Goal: Transaction & Acquisition: Purchase product/service

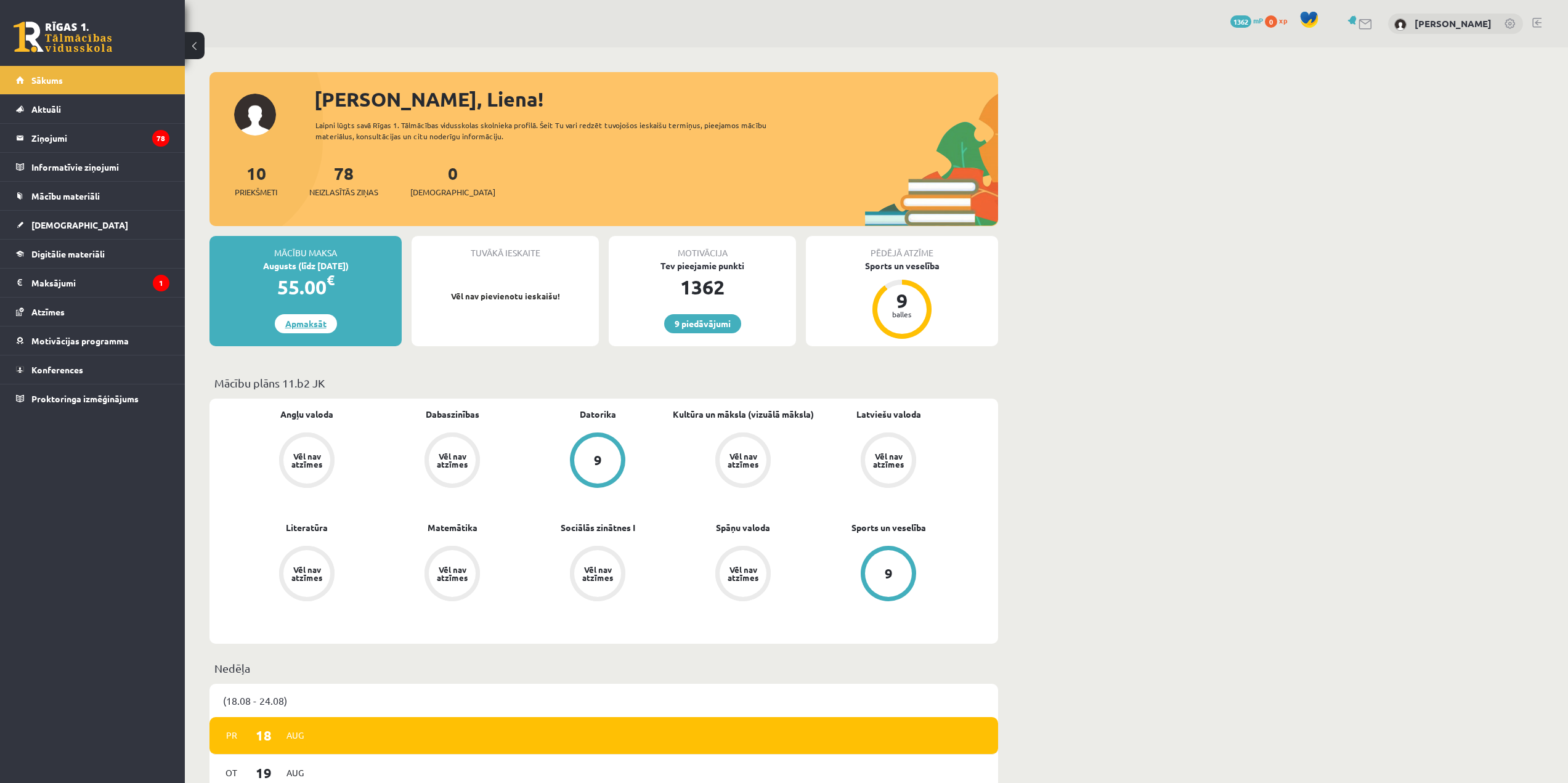
click at [293, 322] on link "Apmaksāt" at bounding box center [305, 323] width 62 height 19
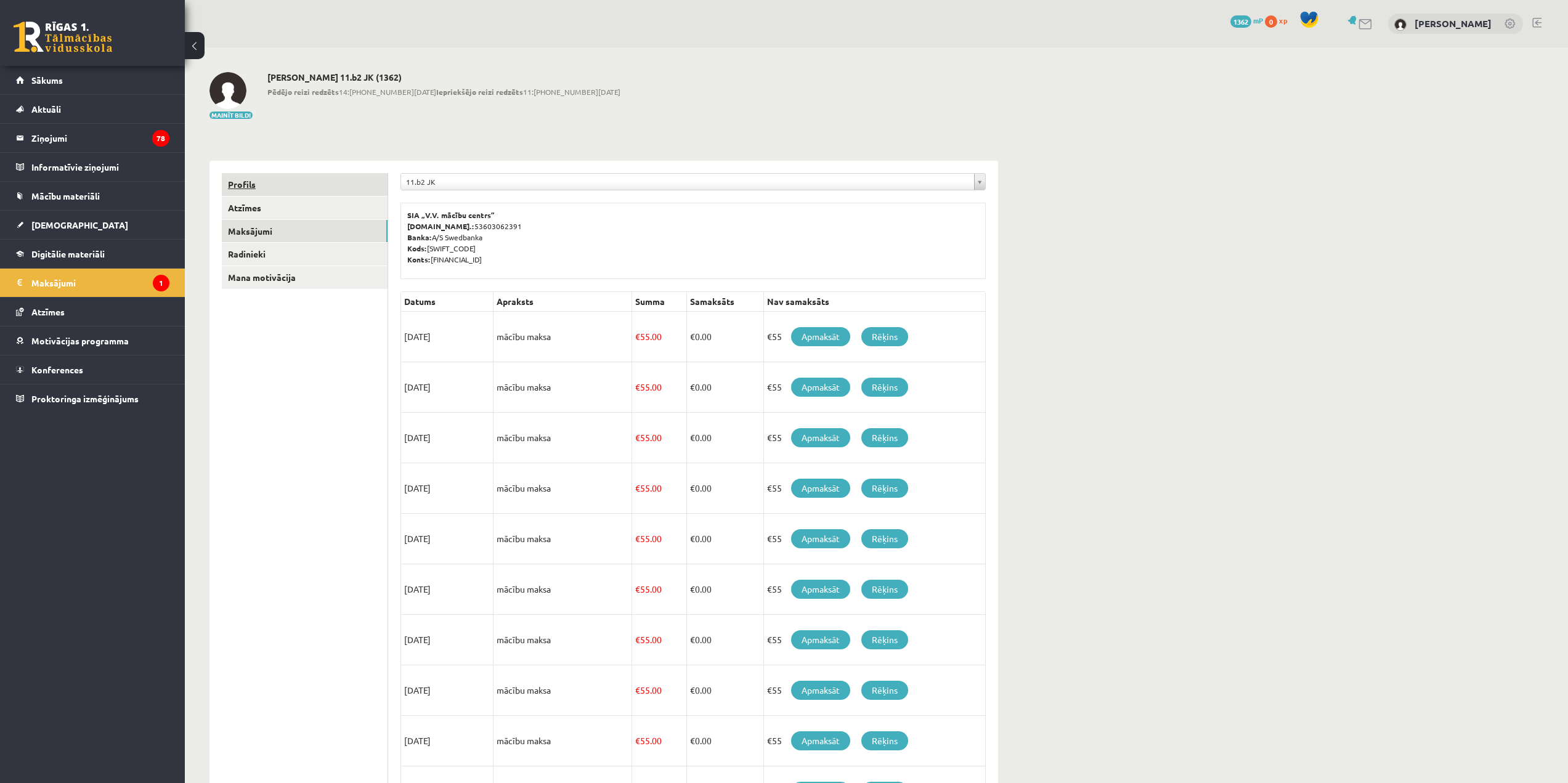
click at [323, 191] on link "Profils" at bounding box center [305, 185] width 166 height 23
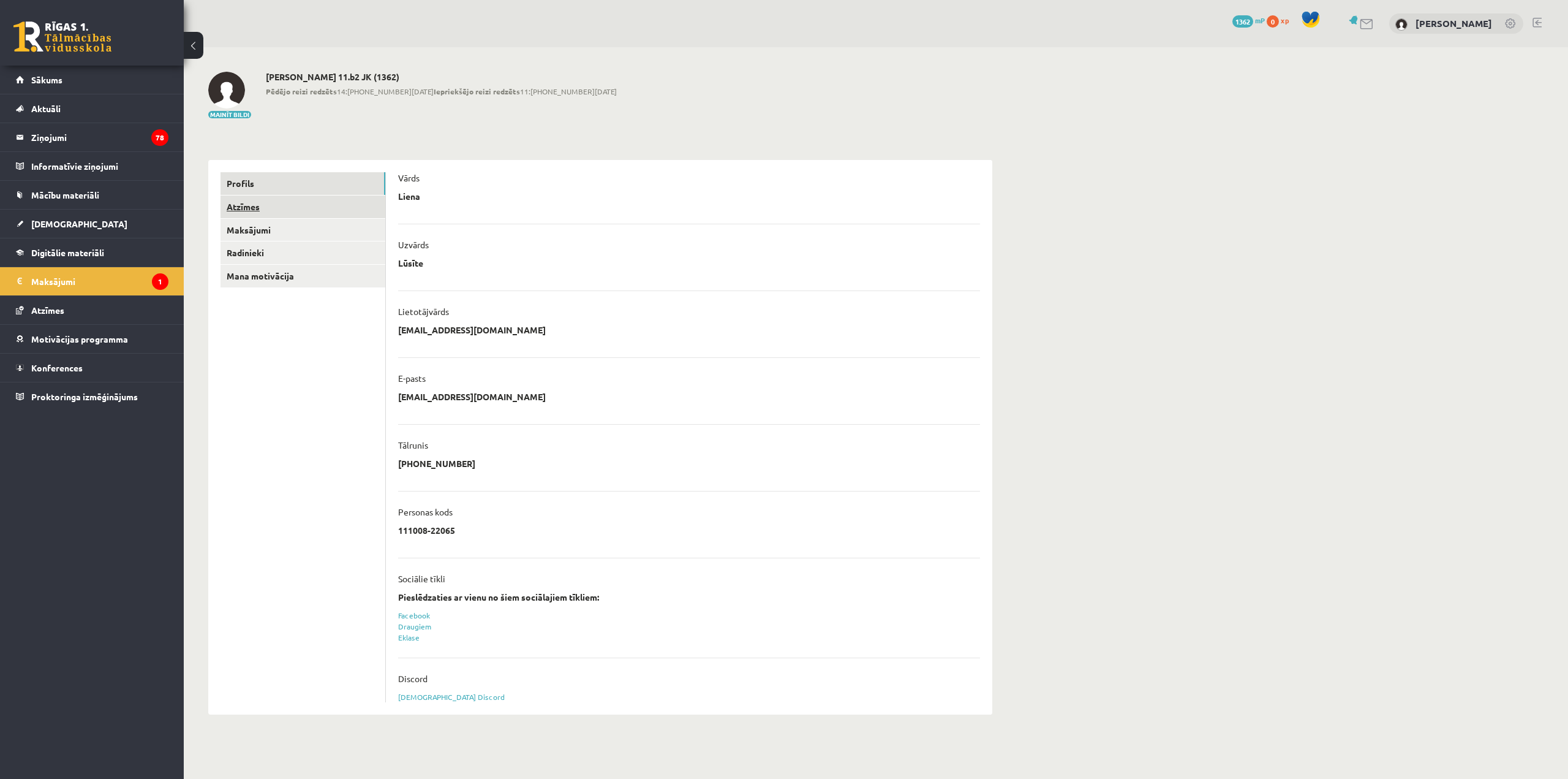
click at [323, 206] on link "Atzīmes" at bounding box center [303, 207] width 165 height 23
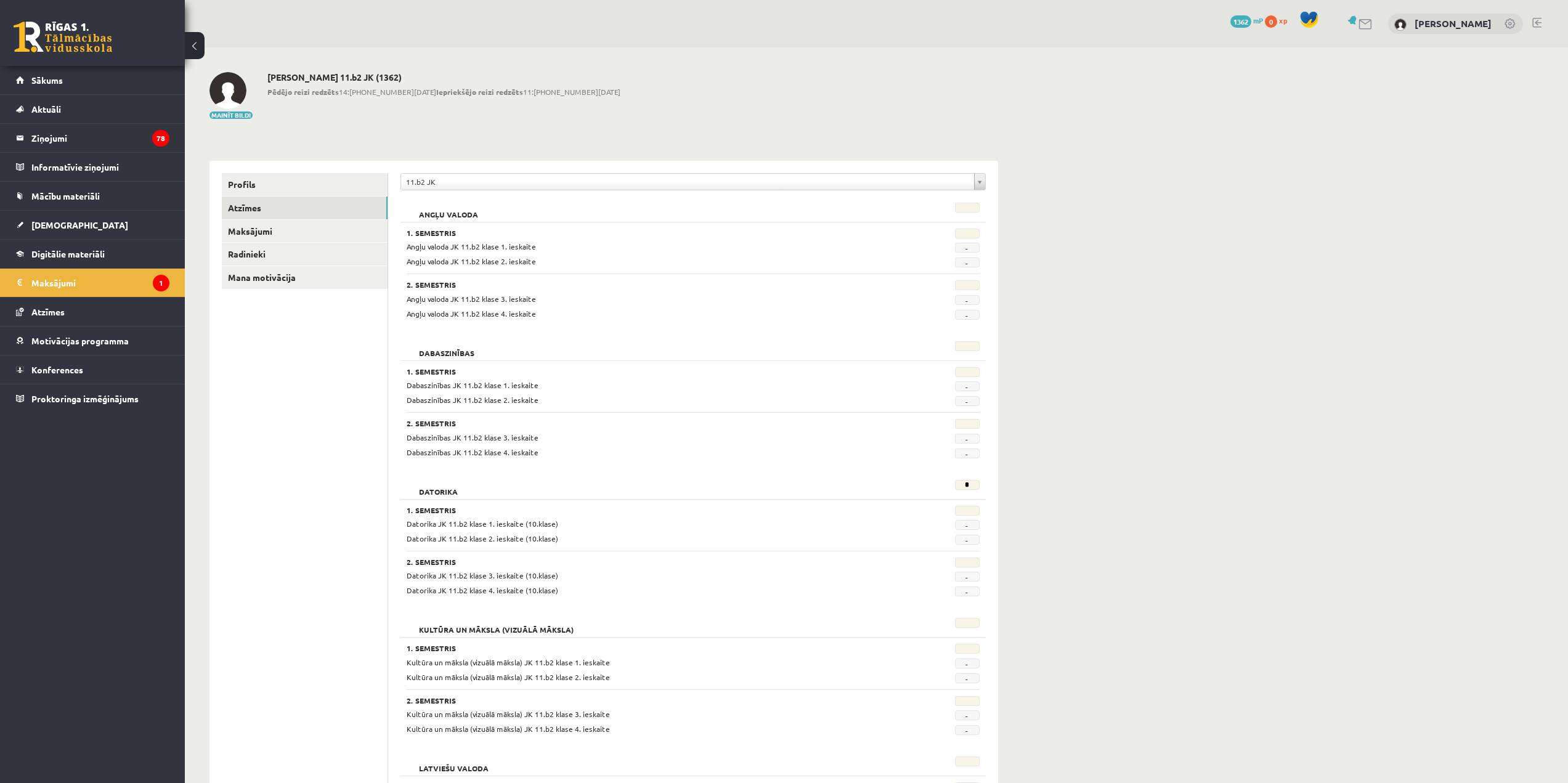
click at [323, 234] on link "Maksājumi" at bounding box center [305, 232] width 166 height 23
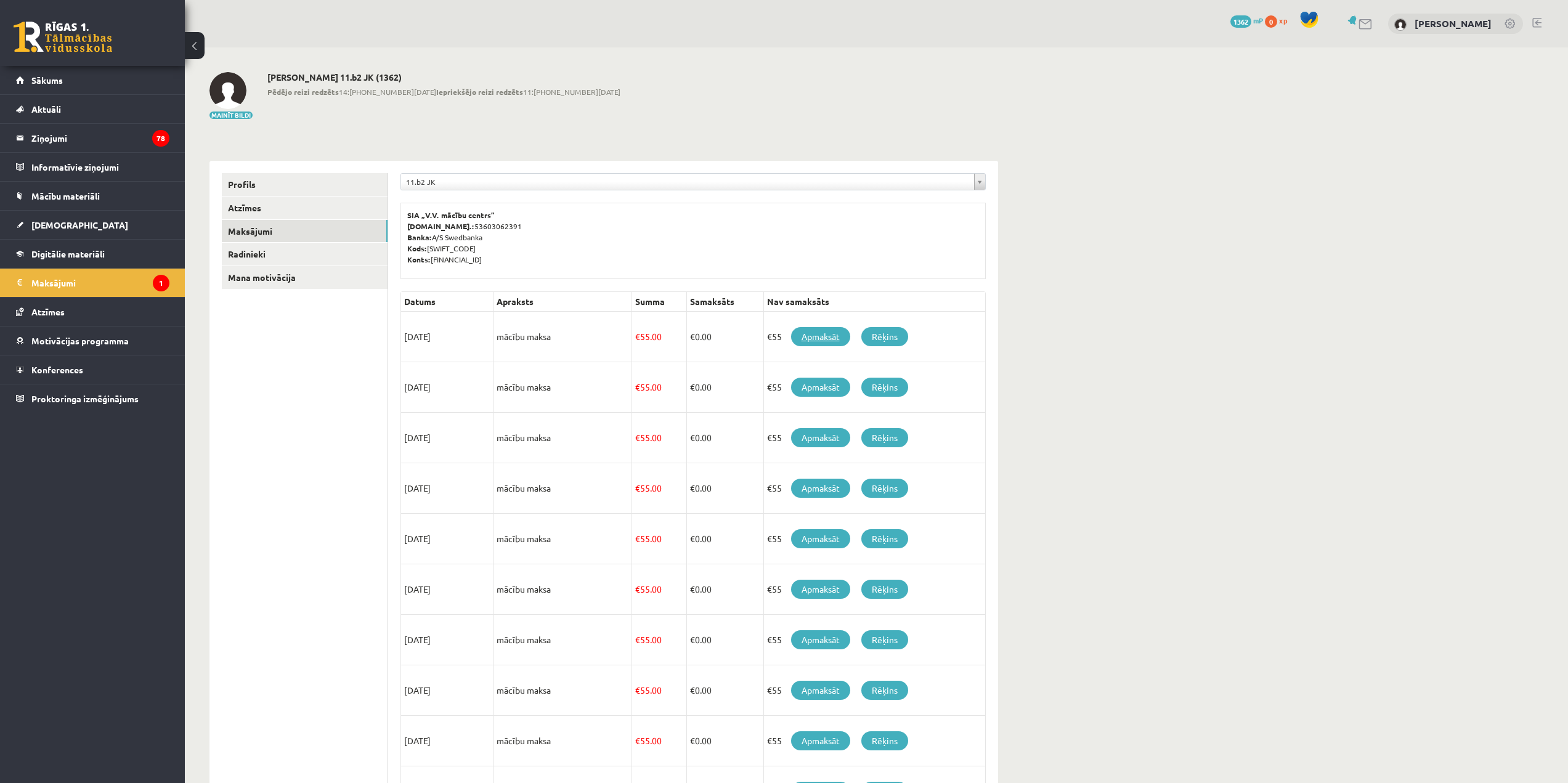
click at [817, 331] on link "Apmaksāt" at bounding box center [821, 337] width 59 height 19
